Goal: Information Seeking & Learning: Learn about a topic

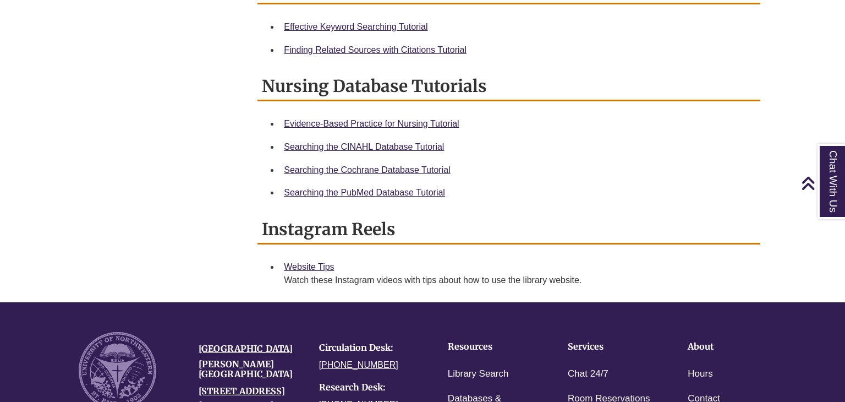
scroll to position [661, 0]
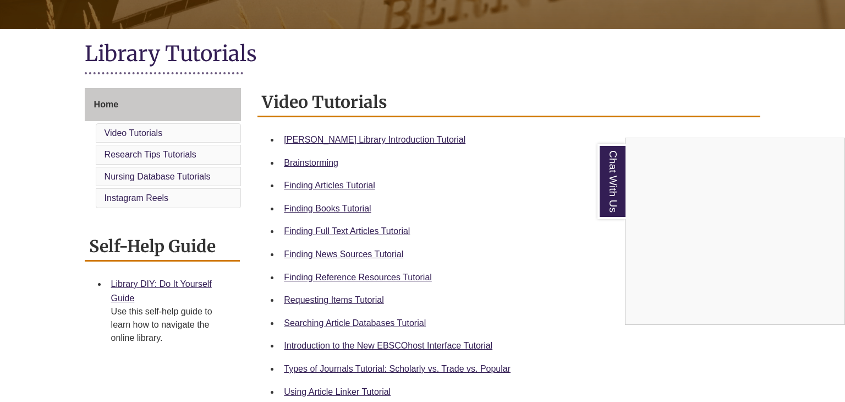
scroll to position [231, 0]
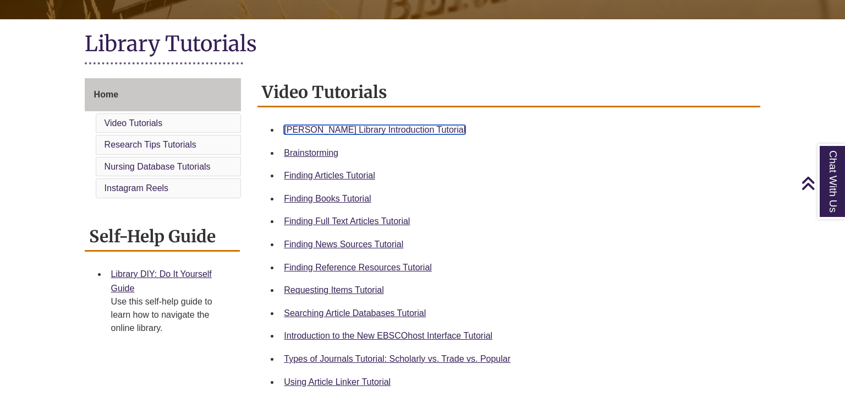
click at [385, 125] on link "Berntsen Library Introduction Tutorial" at bounding box center [375, 129] width 182 height 9
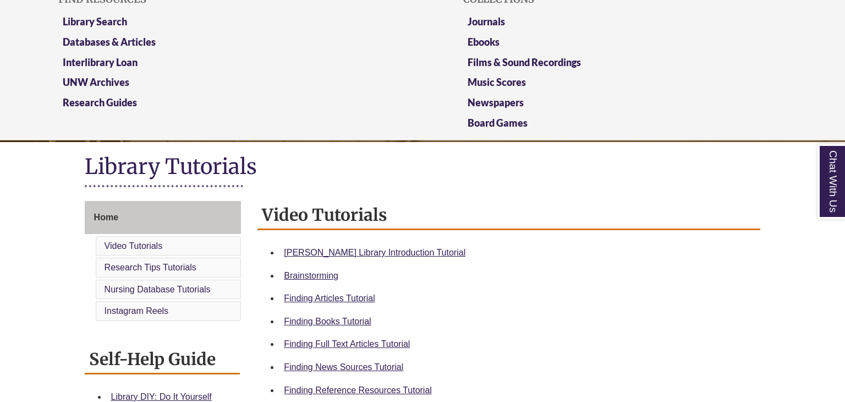
scroll to position [119, 0]
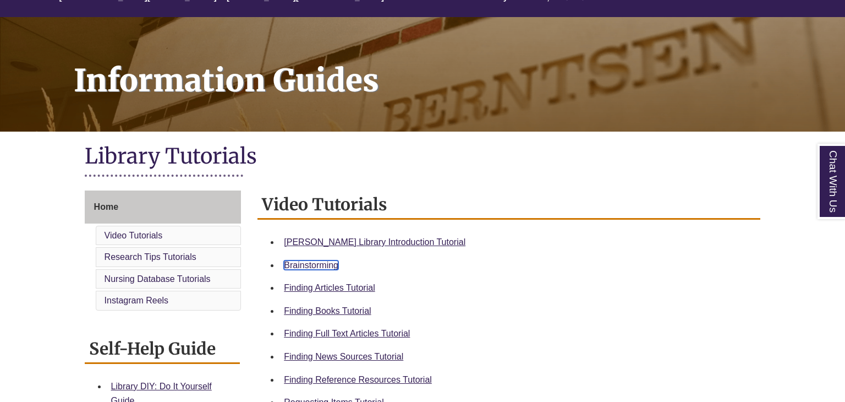
click at [313, 262] on link "Brainstorming" at bounding box center [311, 264] width 54 height 9
click at [358, 289] on link "Finding Articles Tutorial" at bounding box center [329, 287] width 91 height 9
click at [375, 249] on li "Berntsen Library Introduction Tutorial" at bounding box center [518, 242] width 477 height 23
click at [376, 247] on div "Berntsen Library Introduction Tutorial" at bounding box center [518, 242] width 468 height 14
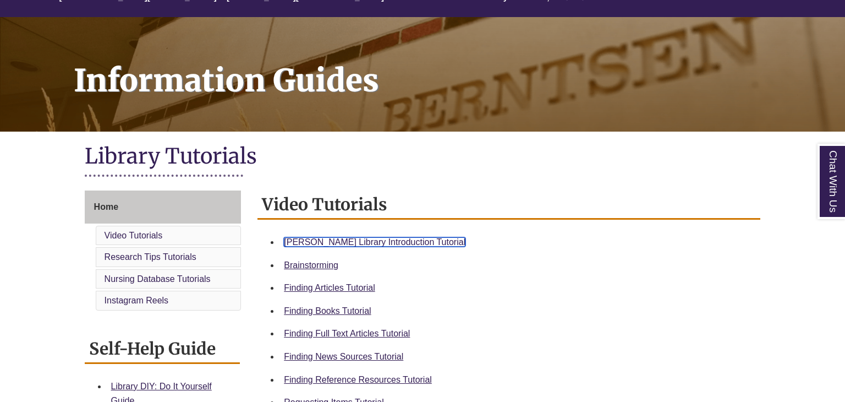
click at [381, 239] on link "Berntsen Library Introduction Tutorial" at bounding box center [375, 241] width 182 height 9
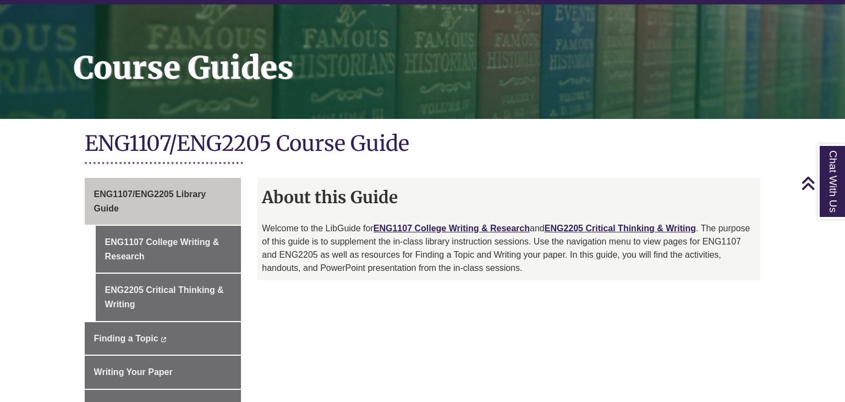
scroll to position [131, 0]
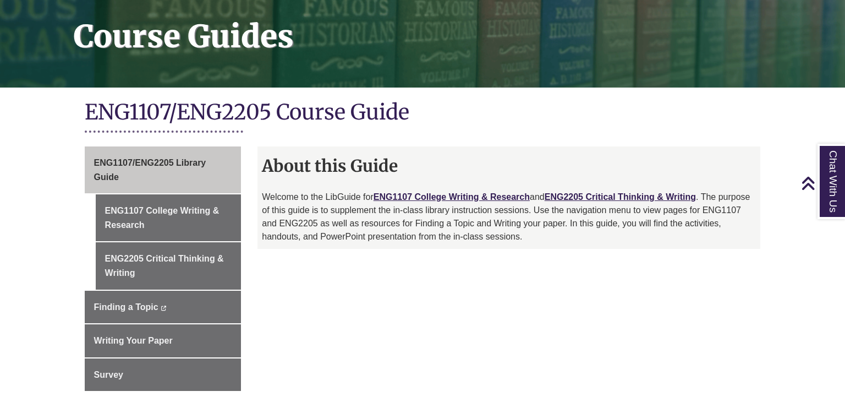
scroll to position [163, 0]
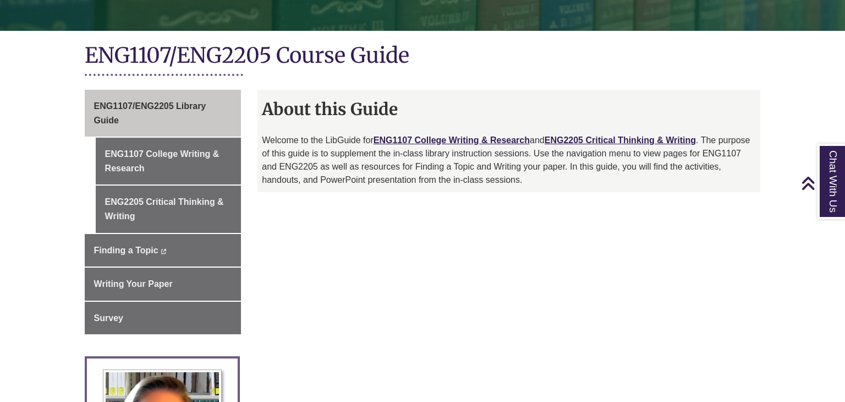
scroll to position [220, 0]
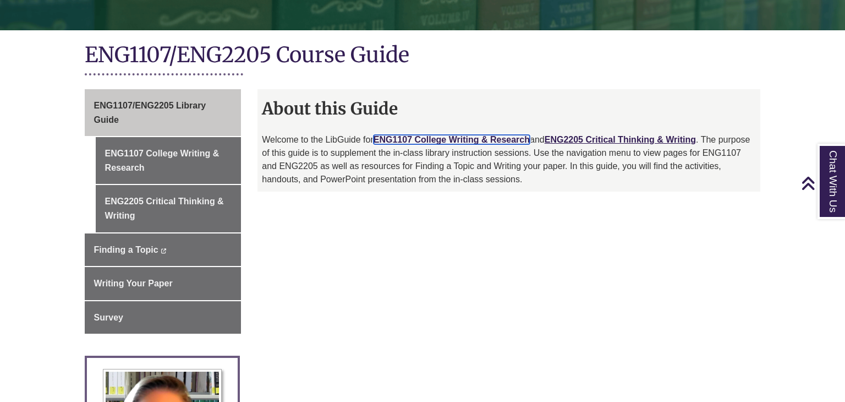
click at [464, 135] on link "ENG1107 College Writing & Research" at bounding box center [452, 139] width 156 height 9
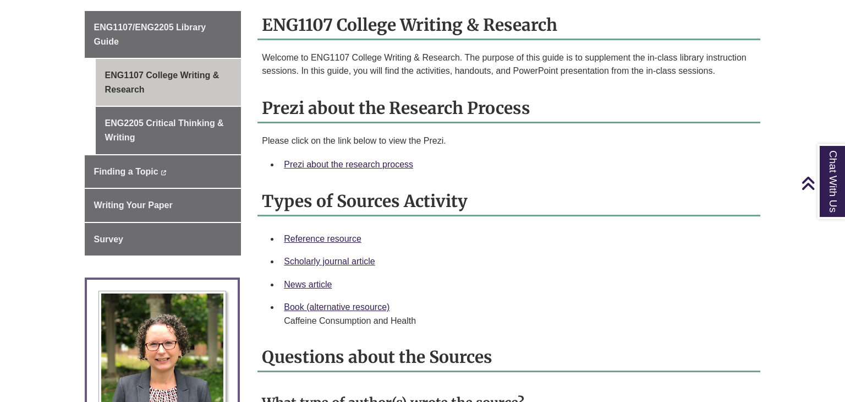
scroll to position [299, 0]
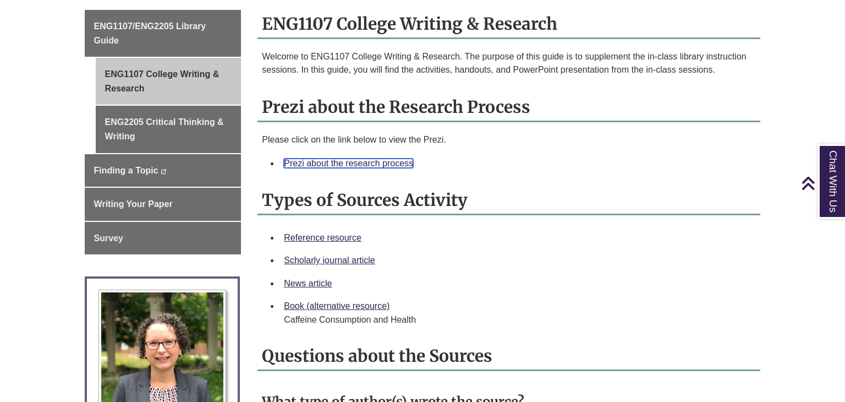
click at [309, 165] on link "Prezi about the research process" at bounding box center [348, 162] width 129 height 9
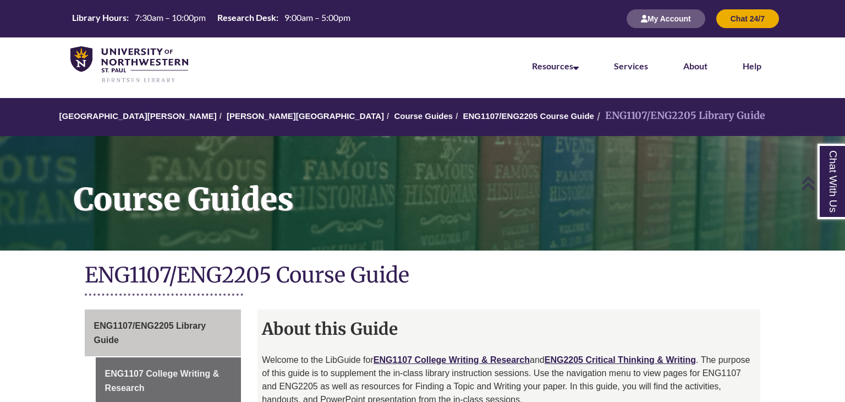
scroll to position [220, 0]
